Goal: Task Accomplishment & Management: Complete application form

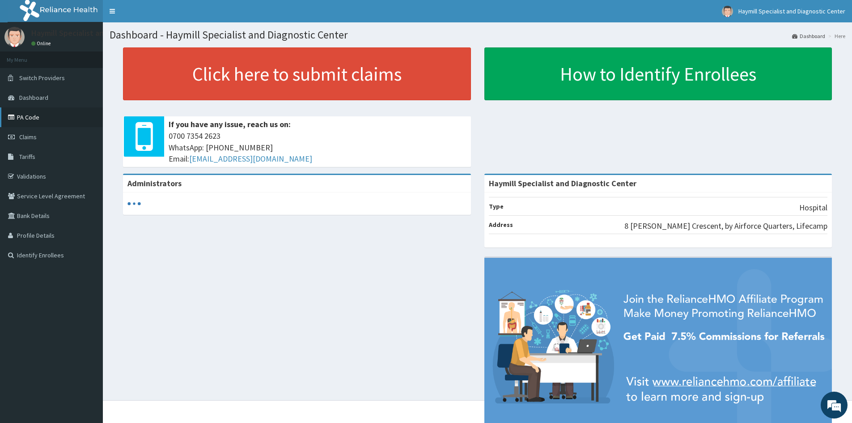
click at [39, 118] on link "PA Code" at bounding box center [51, 117] width 103 height 20
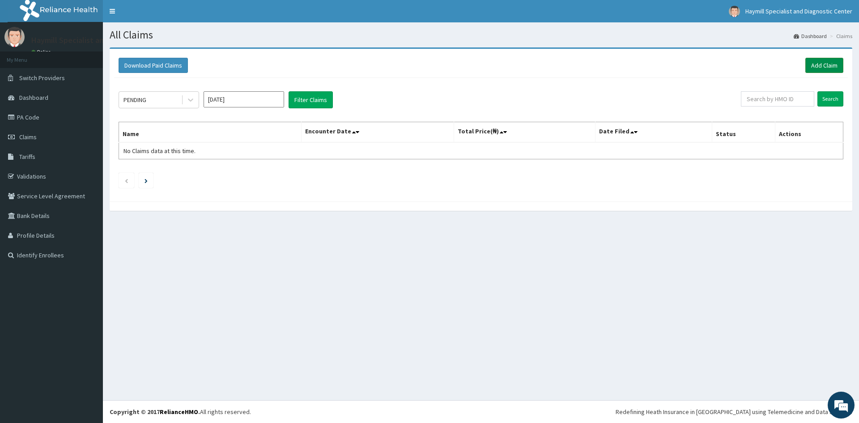
click at [824, 64] on link "Add Claim" at bounding box center [824, 65] width 38 height 15
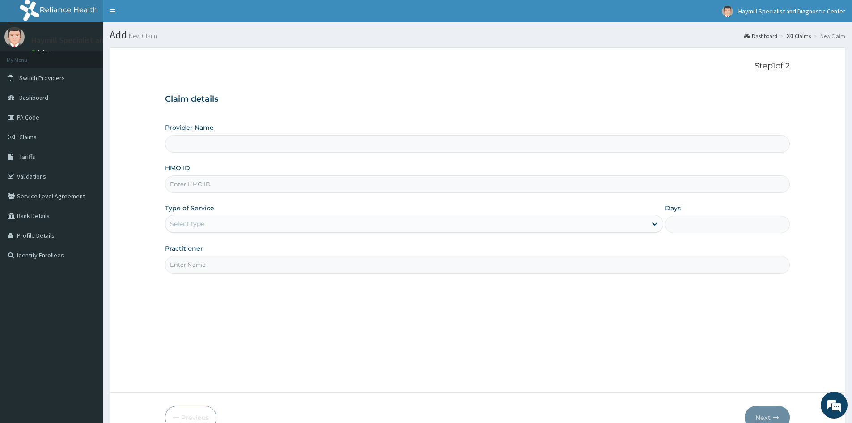
type input "Haymill Specialist and Diagnostic Center"
click at [232, 187] on input "HMO ID" at bounding box center [477, 183] width 625 height 17
type input "CCG/10059/A"
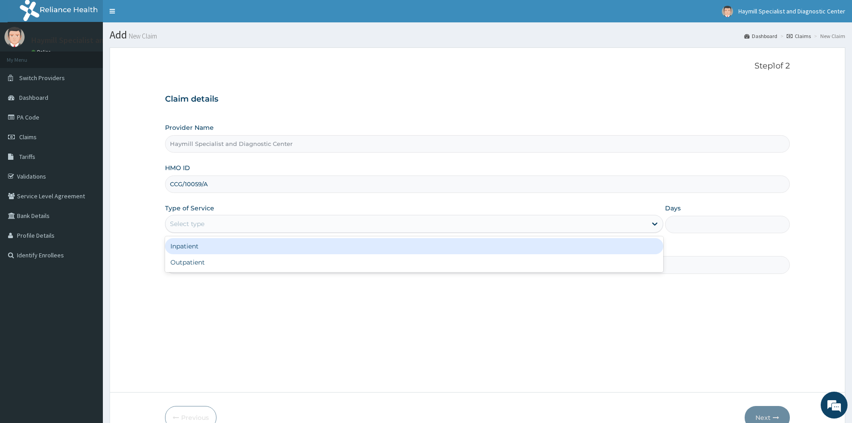
click at [213, 226] on div "Select type" at bounding box center [406, 224] width 481 height 14
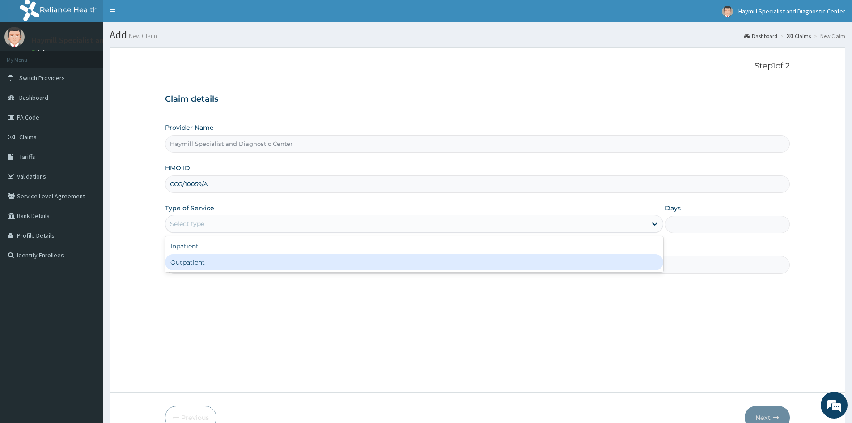
click at [206, 260] on div "Outpatient" at bounding box center [414, 262] width 498 height 16
type input "1"
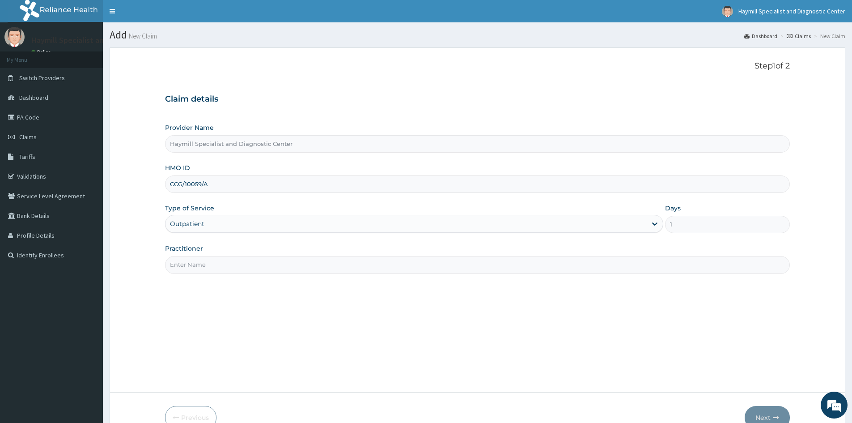
click at [206, 262] on input "Practitioner" at bounding box center [477, 264] width 625 height 17
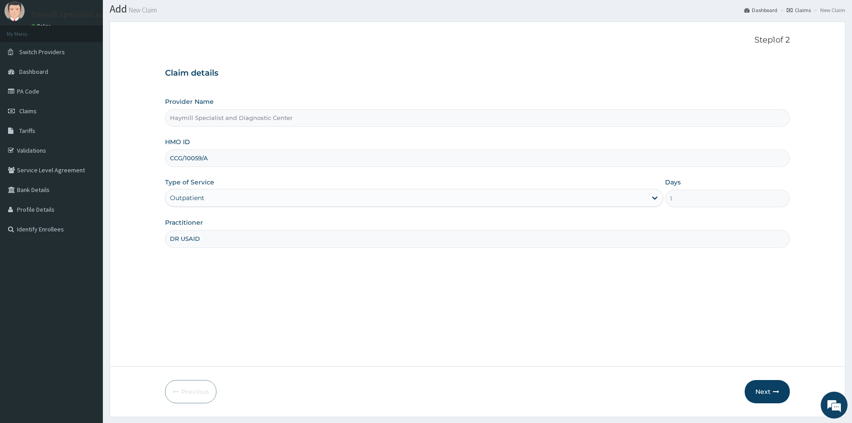
scroll to position [50, 0]
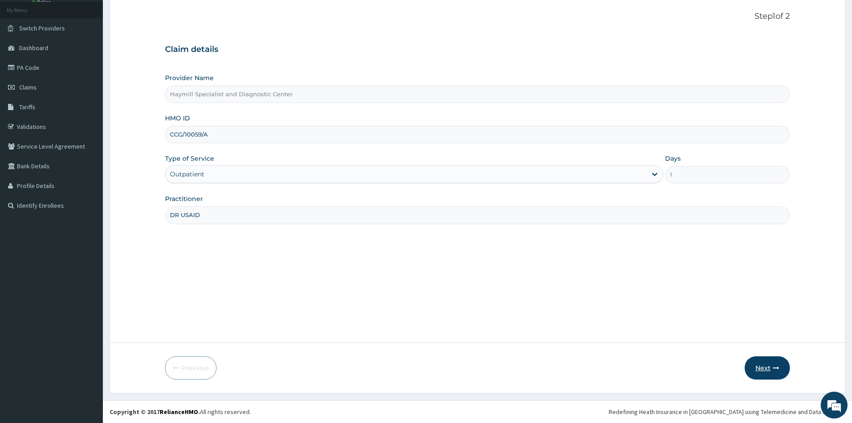
type input "DR USAID"
click at [757, 366] on button "Next" at bounding box center [767, 367] width 45 height 23
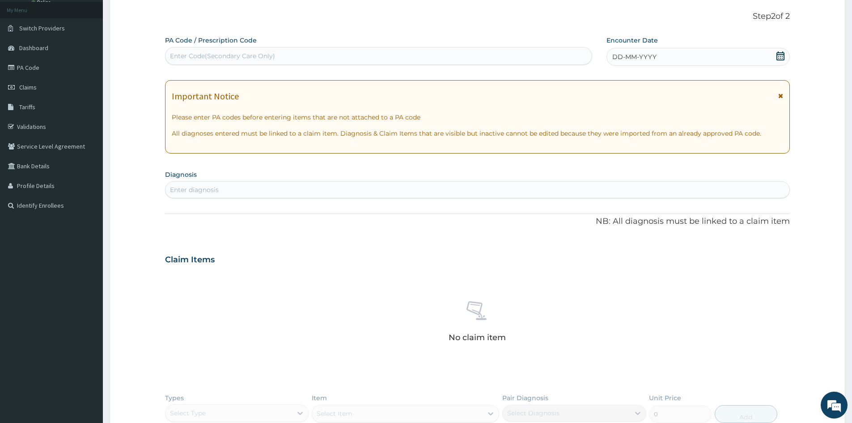
click at [306, 52] on div "Enter Code(Secondary Care Only)" at bounding box center [379, 56] width 426 height 14
type input "PA/OEFB6B"
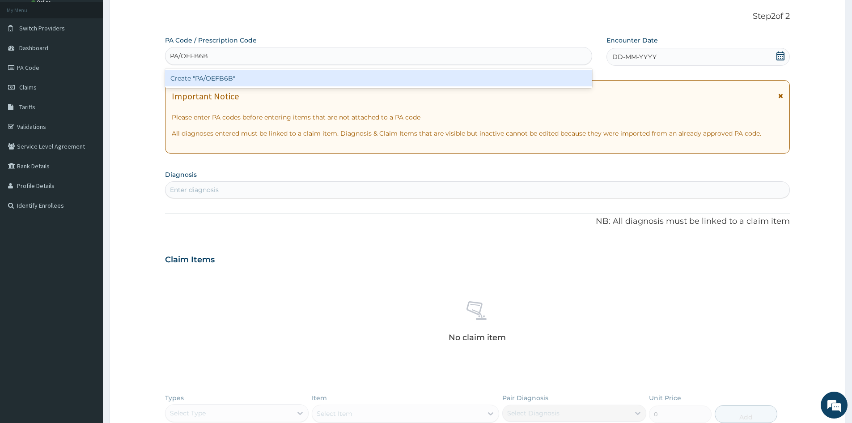
click at [265, 77] on div "Create "PA/OEFB6B"" at bounding box center [378, 78] width 427 height 16
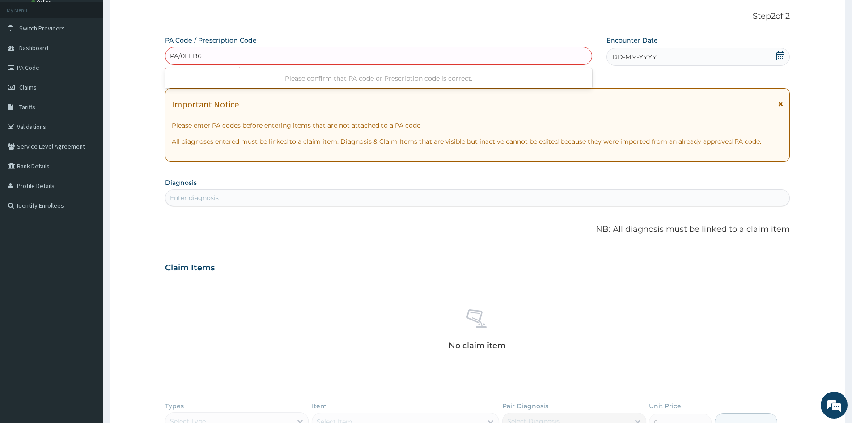
type input "PA/0EFB6B"
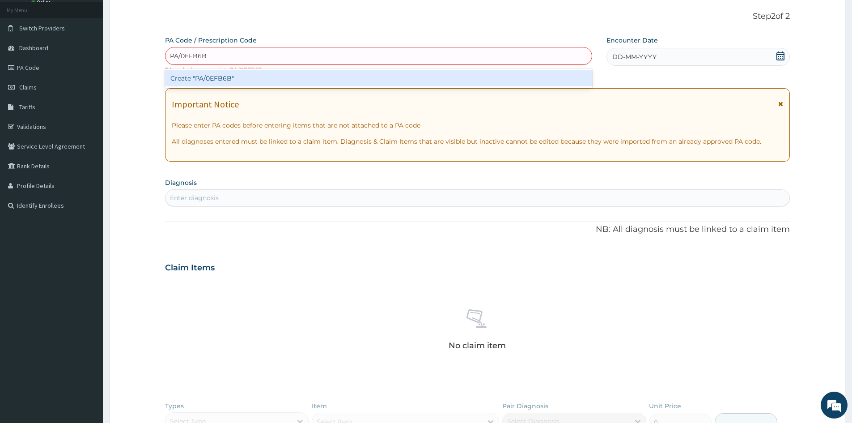
click at [201, 77] on div "Create "PA/0EFB6B"" at bounding box center [378, 78] width 427 height 16
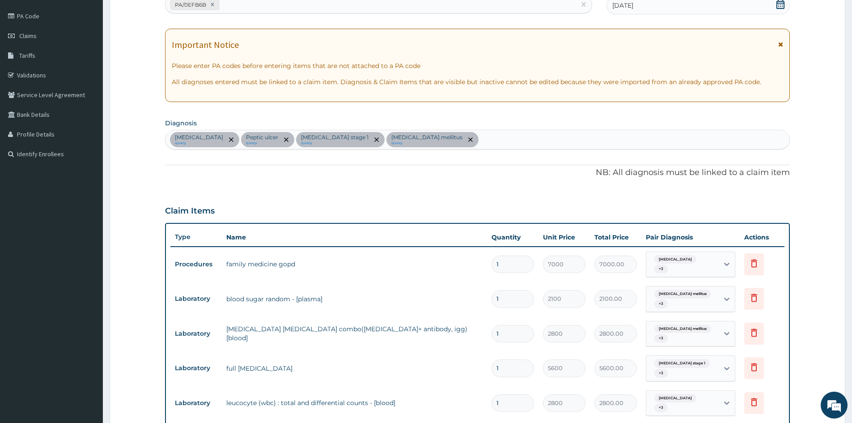
scroll to position [89, 0]
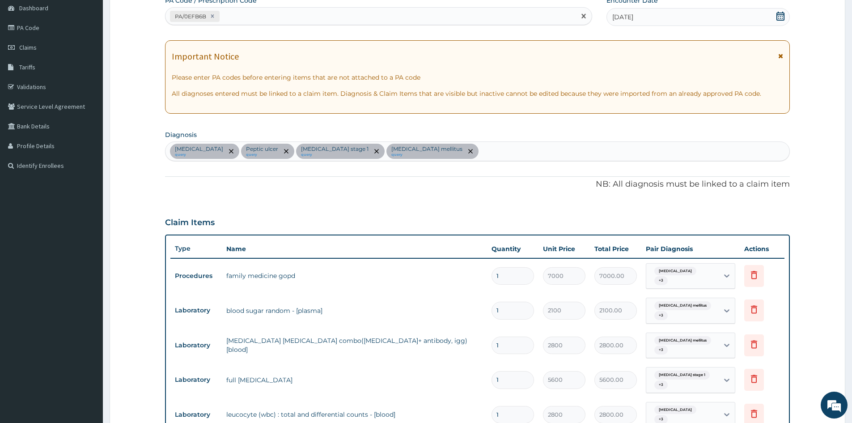
click at [276, 16] on div "PA/0EFB6B" at bounding box center [371, 16] width 410 height 15
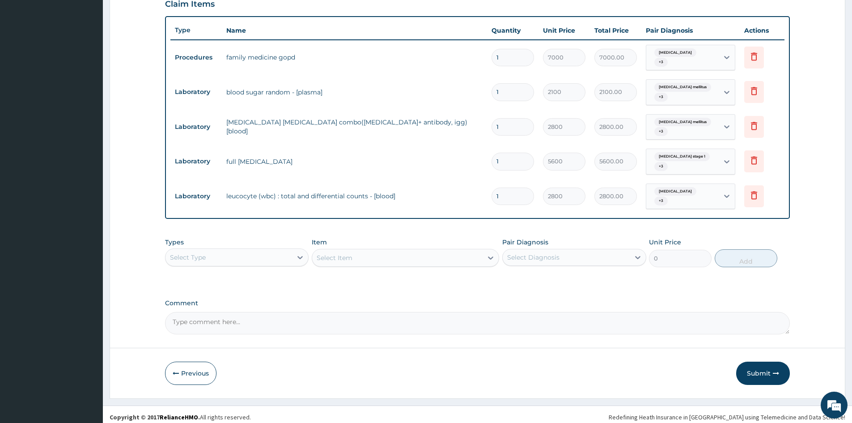
scroll to position [313, 0]
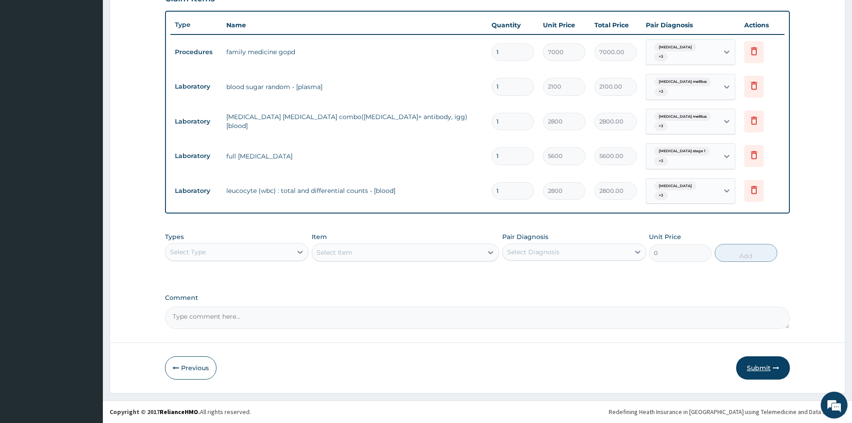
click at [746, 367] on button "Submit" at bounding box center [763, 367] width 54 height 23
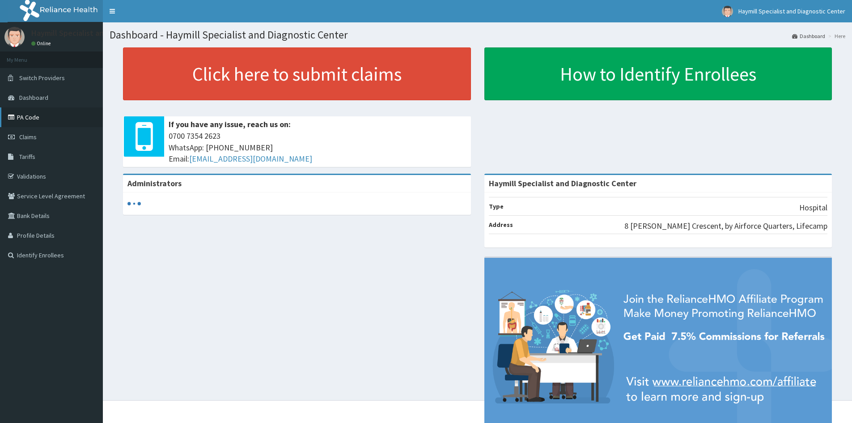
click at [50, 115] on link "PA Code" at bounding box center [51, 117] width 103 height 20
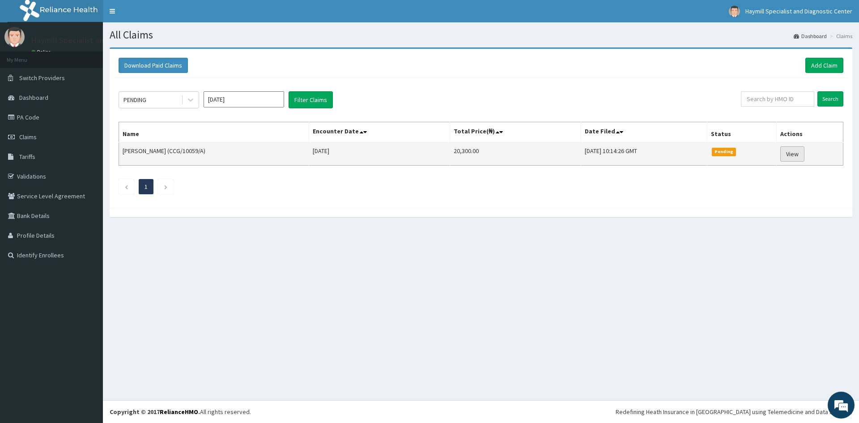
click at [803, 157] on link "View" at bounding box center [792, 153] width 24 height 15
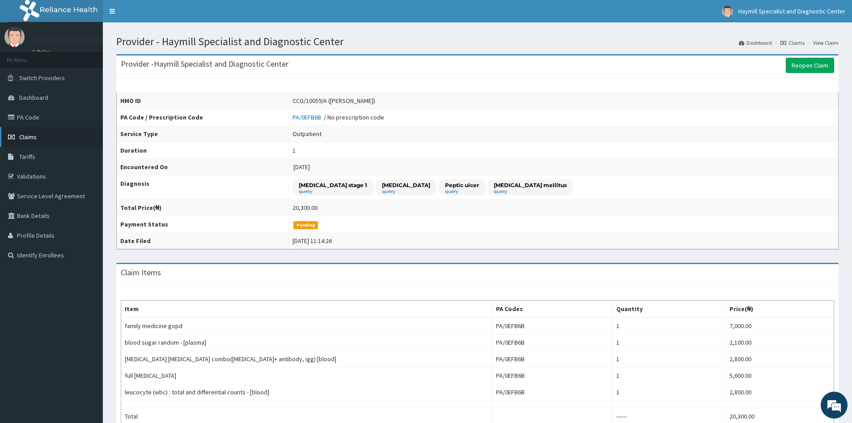
click at [38, 140] on link "Claims" at bounding box center [51, 137] width 103 height 20
